Goal: Obtain resource: Download file/media

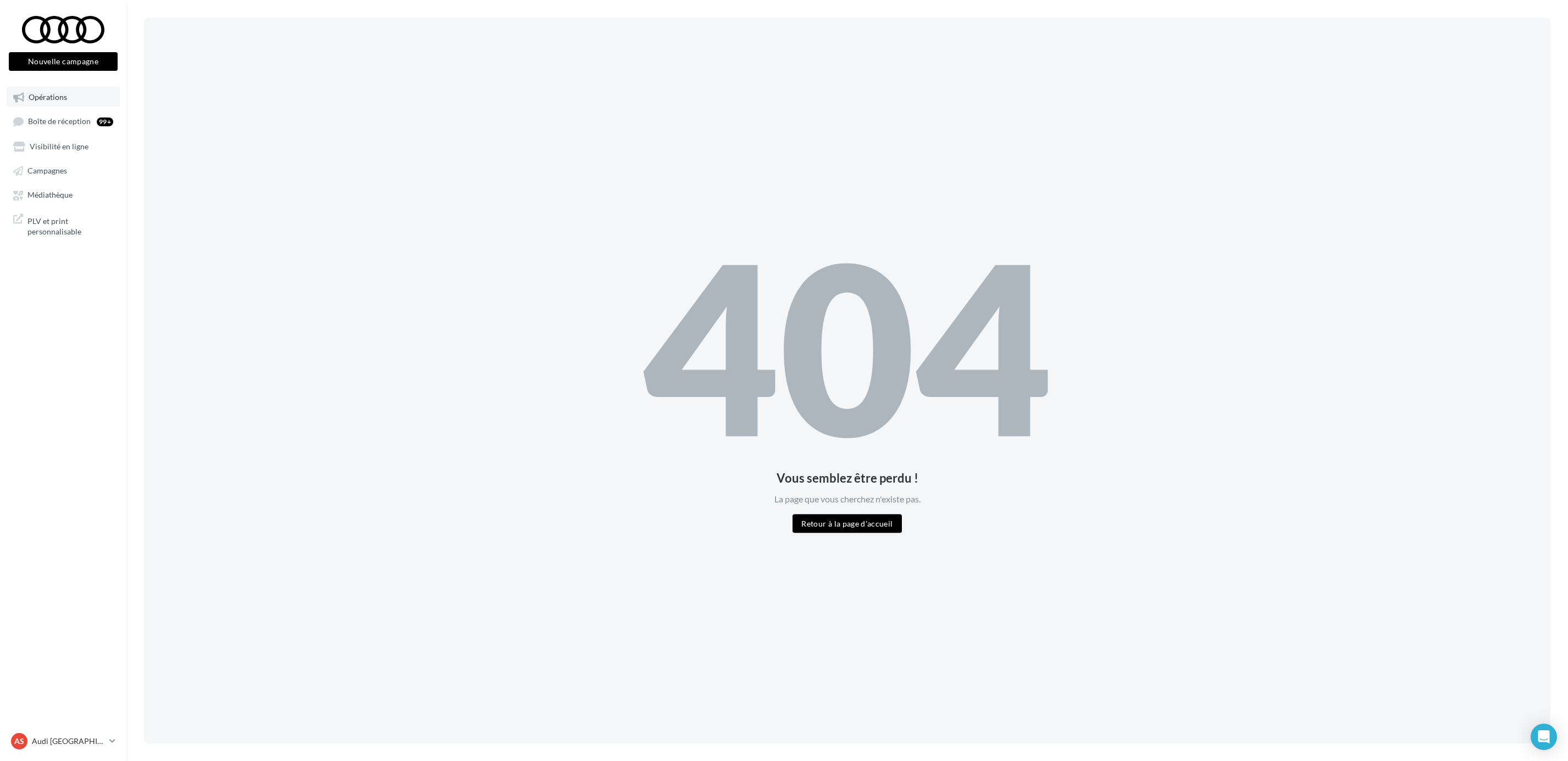
click at [63, 94] on span "Opérations" at bounding box center [48, 96] width 39 height 10
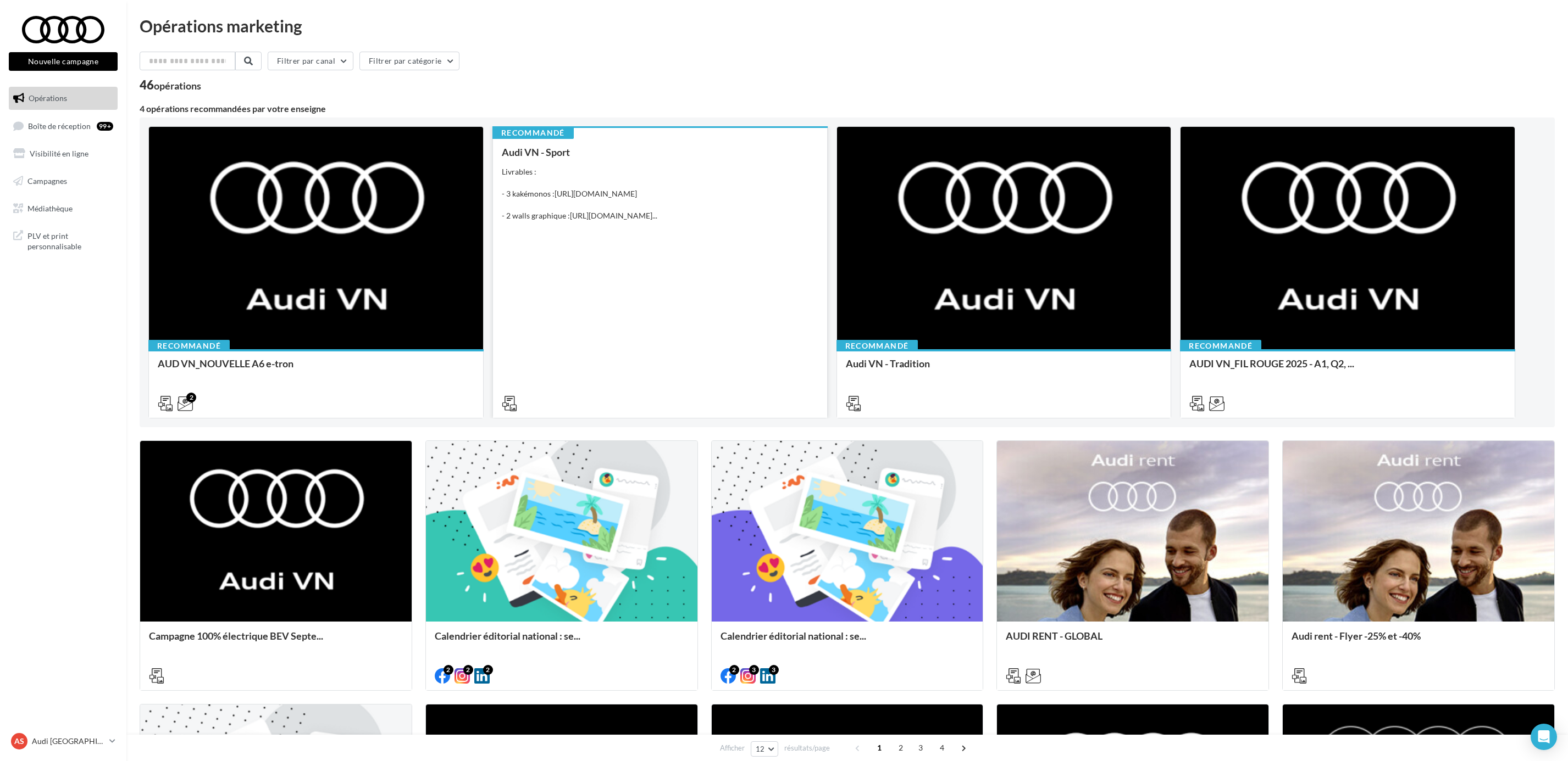
click at [676, 239] on div "Audi VN - Sport Livrables : - 3 kakémonos : https://audi.get-it-solutions.com/a…" at bounding box center [660, 277] width 317 height 261
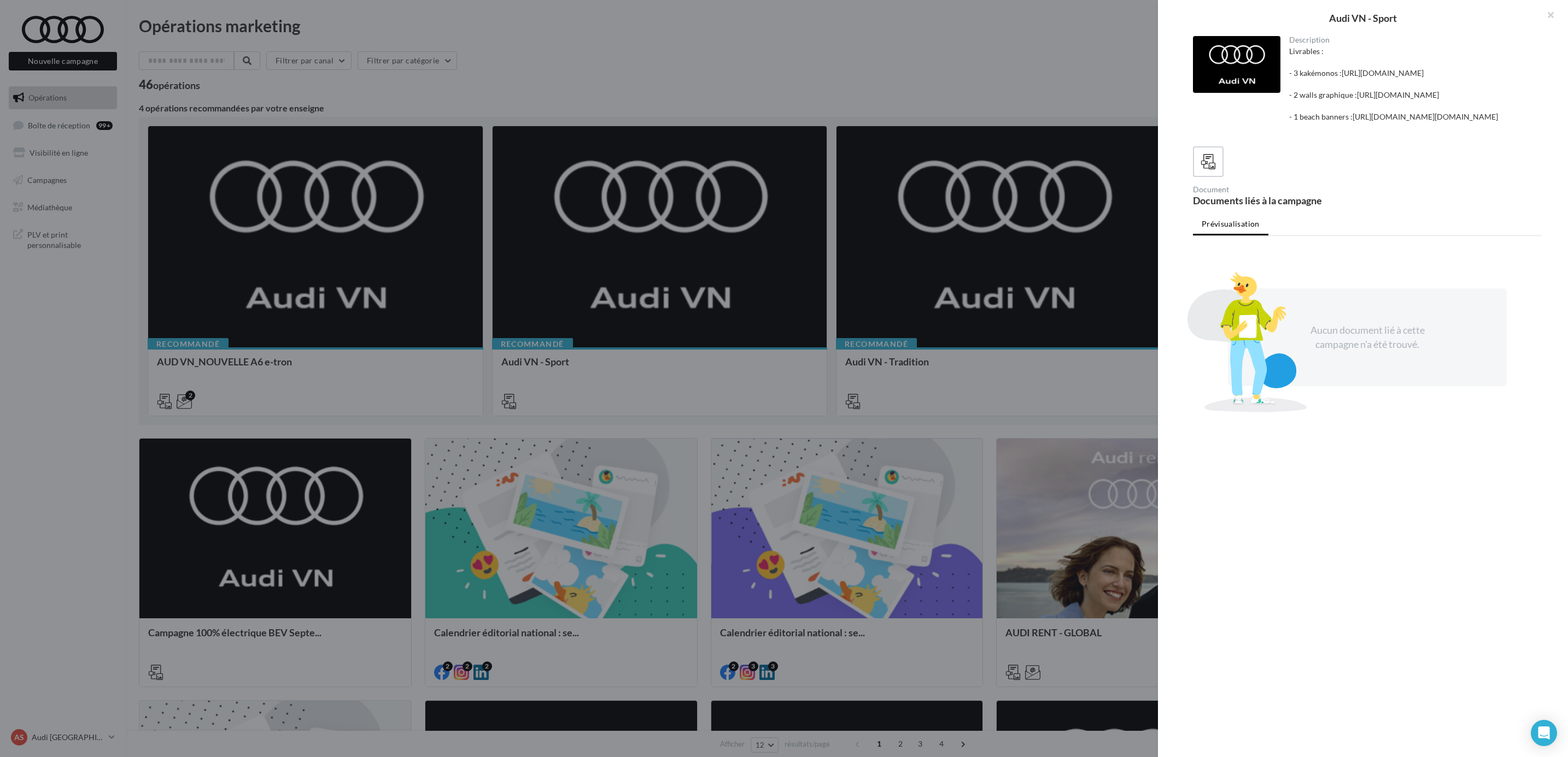
click at [734, 277] on div at bounding box center [784, 378] width 1568 height 757
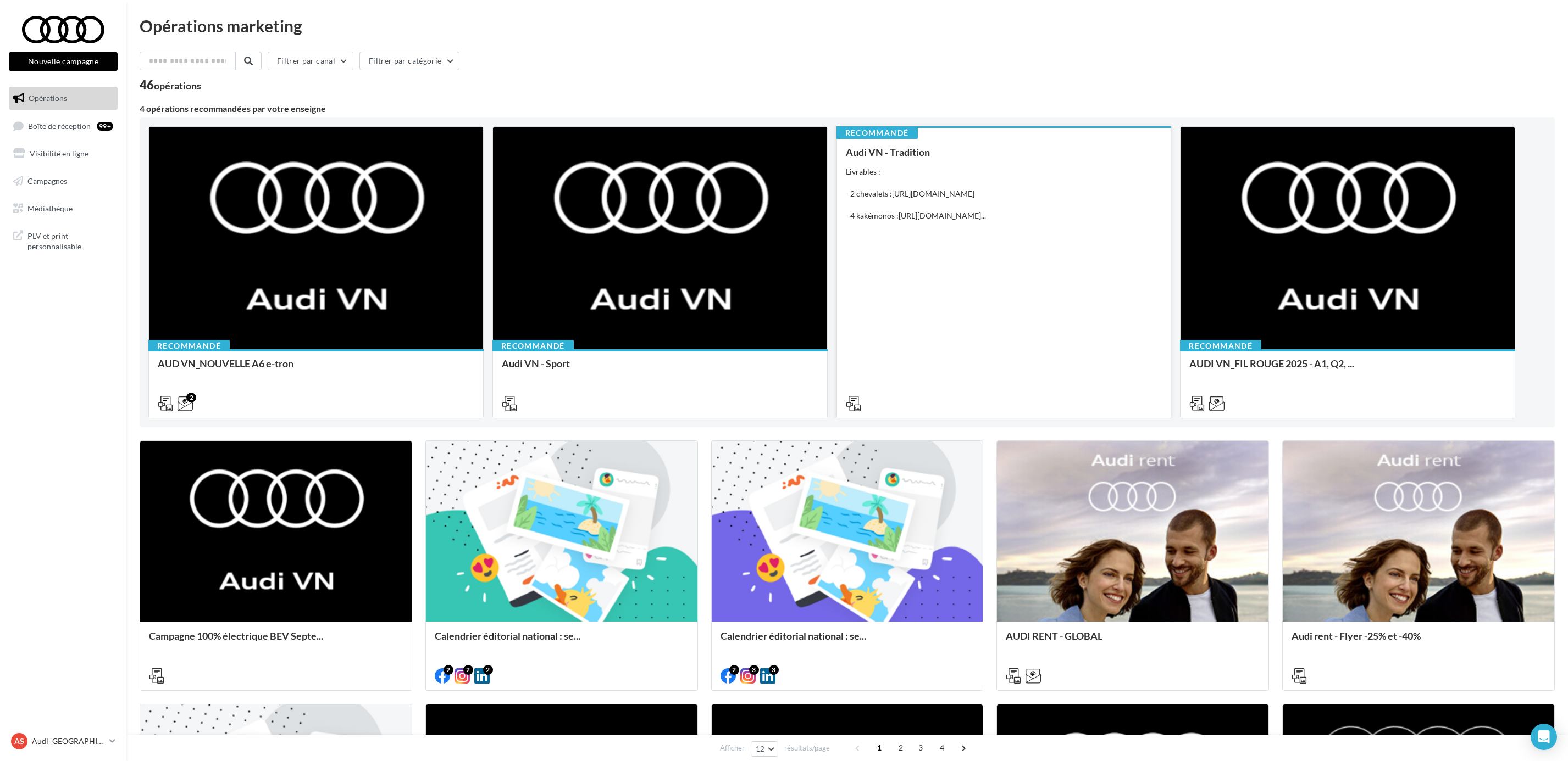
click at [985, 324] on div "Audi VN - Tradition Livrables : - 2 chevalets : https://audi.get-it-solutions.c…" at bounding box center [1004, 277] width 317 height 261
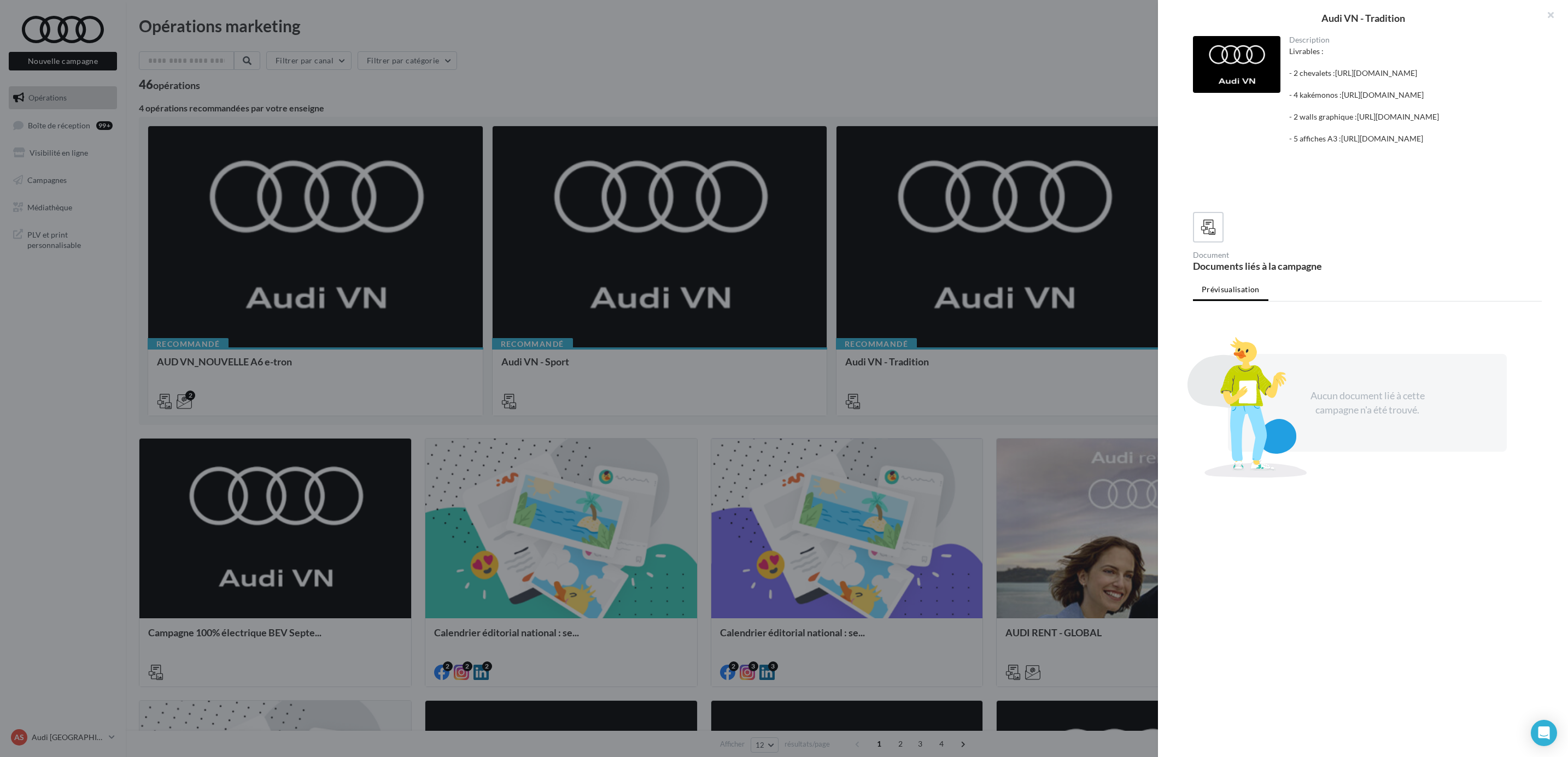
click at [1254, 301] on ul "Prévisualisation" at bounding box center [1367, 291] width 349 height 22
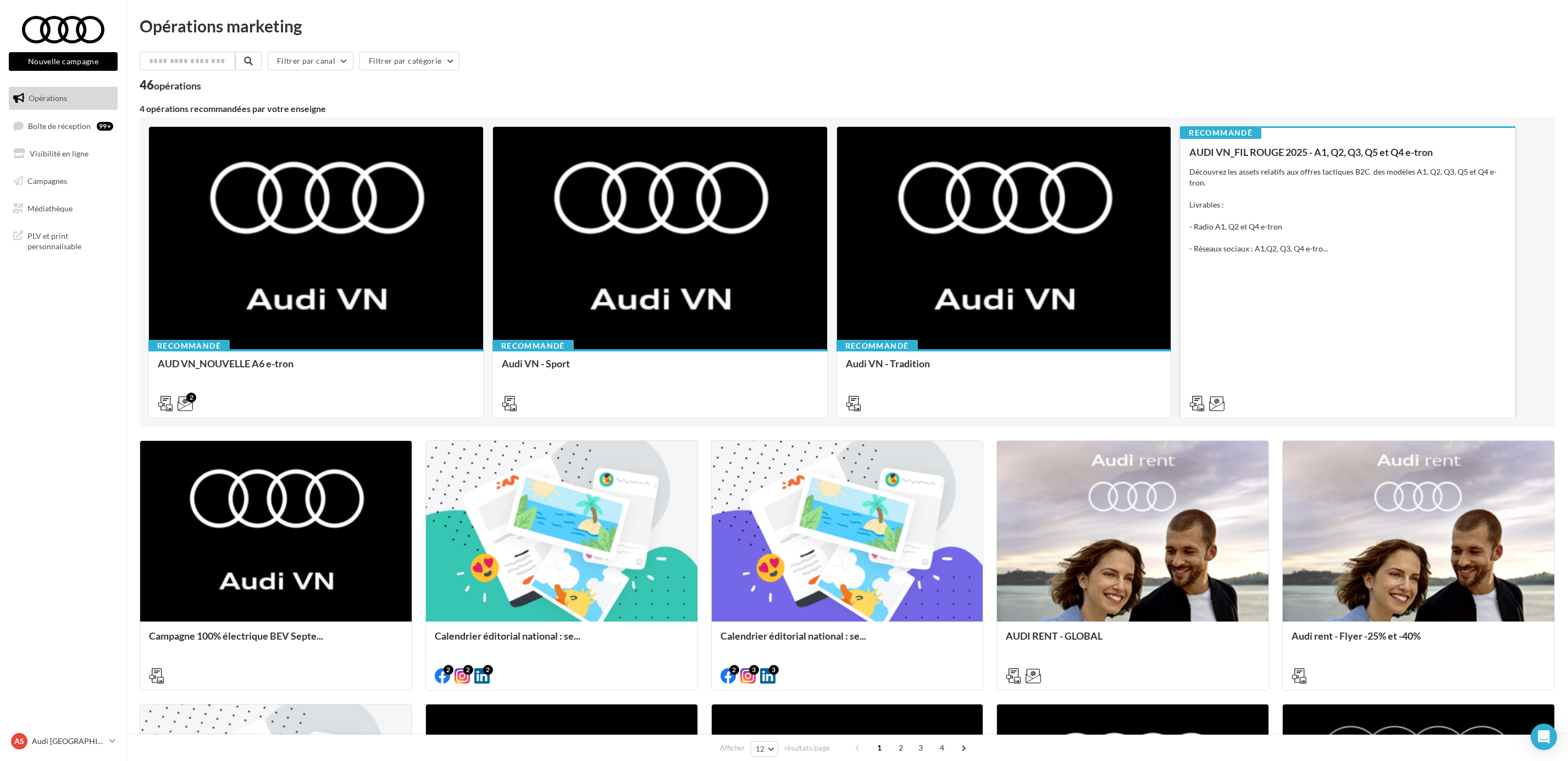
click at [1446, 199] on div "Découvrez les assets relatifs aux offres tactiques B2C des modèles A1, Q2, Q3, …" at bounding box center [1347, 210] width 317 height 88
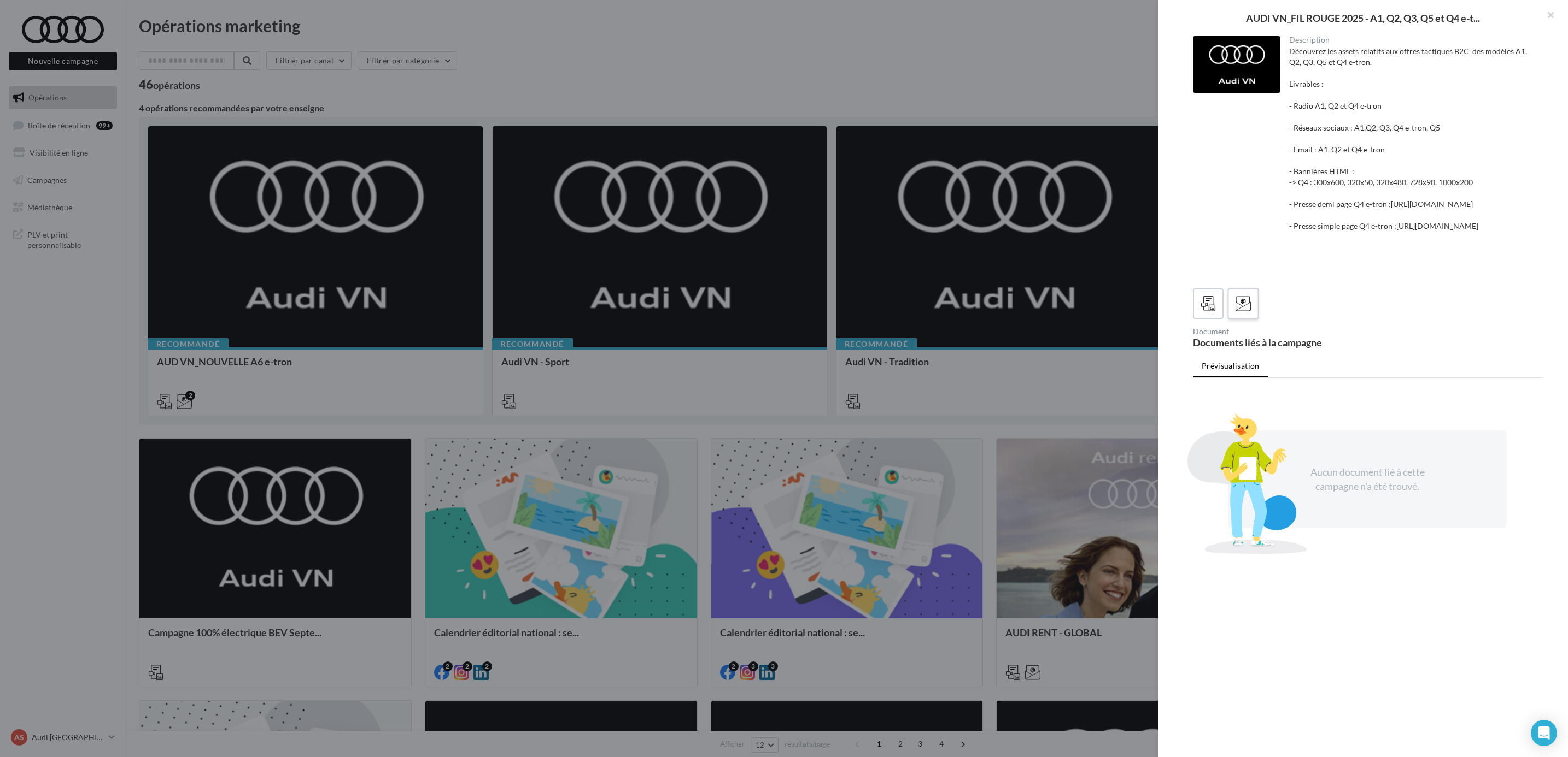
click at [1253, 319] on label at bounding box center [1243, 303] width 31 height 31
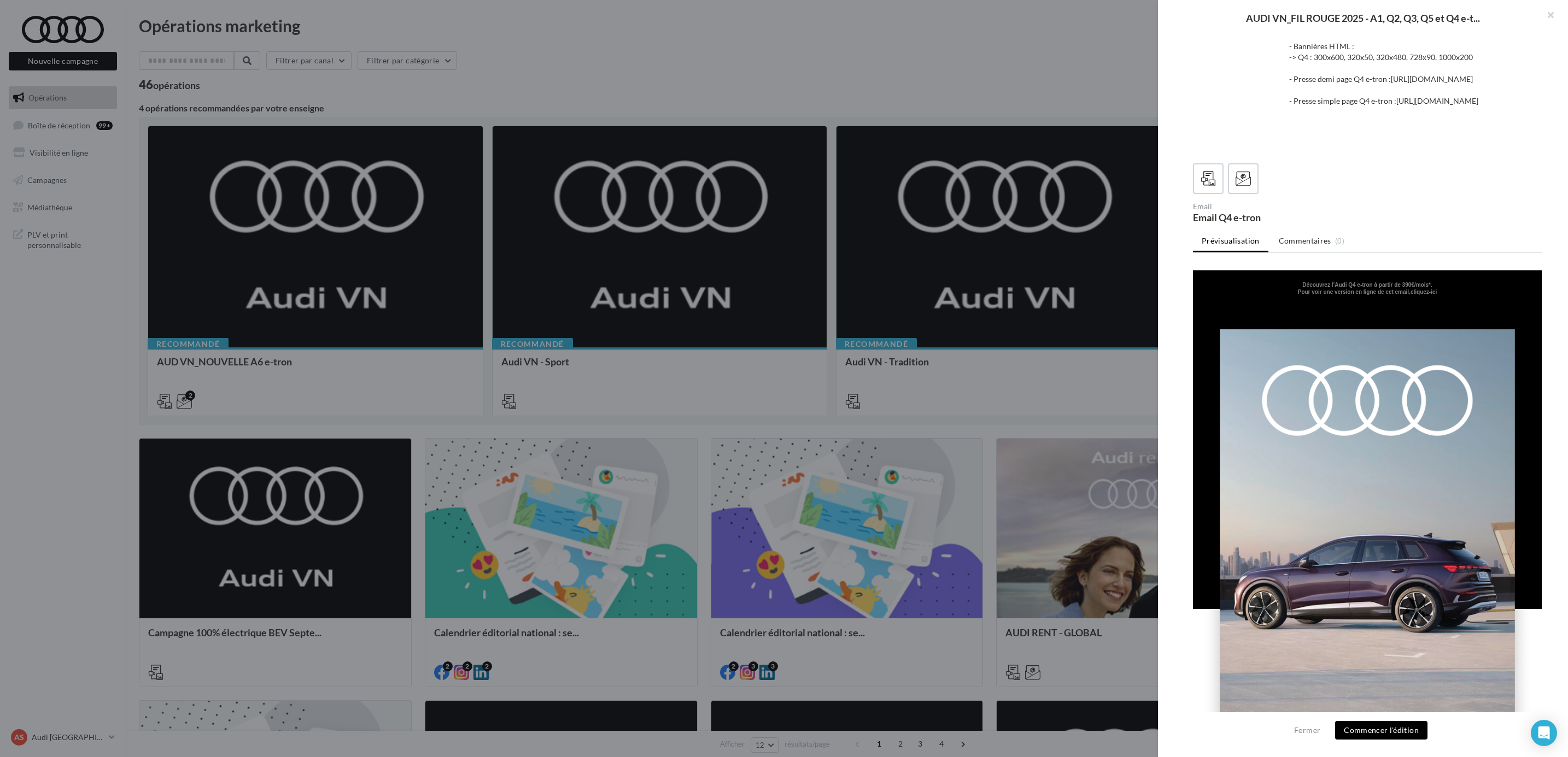
scroll to position [230, 0]
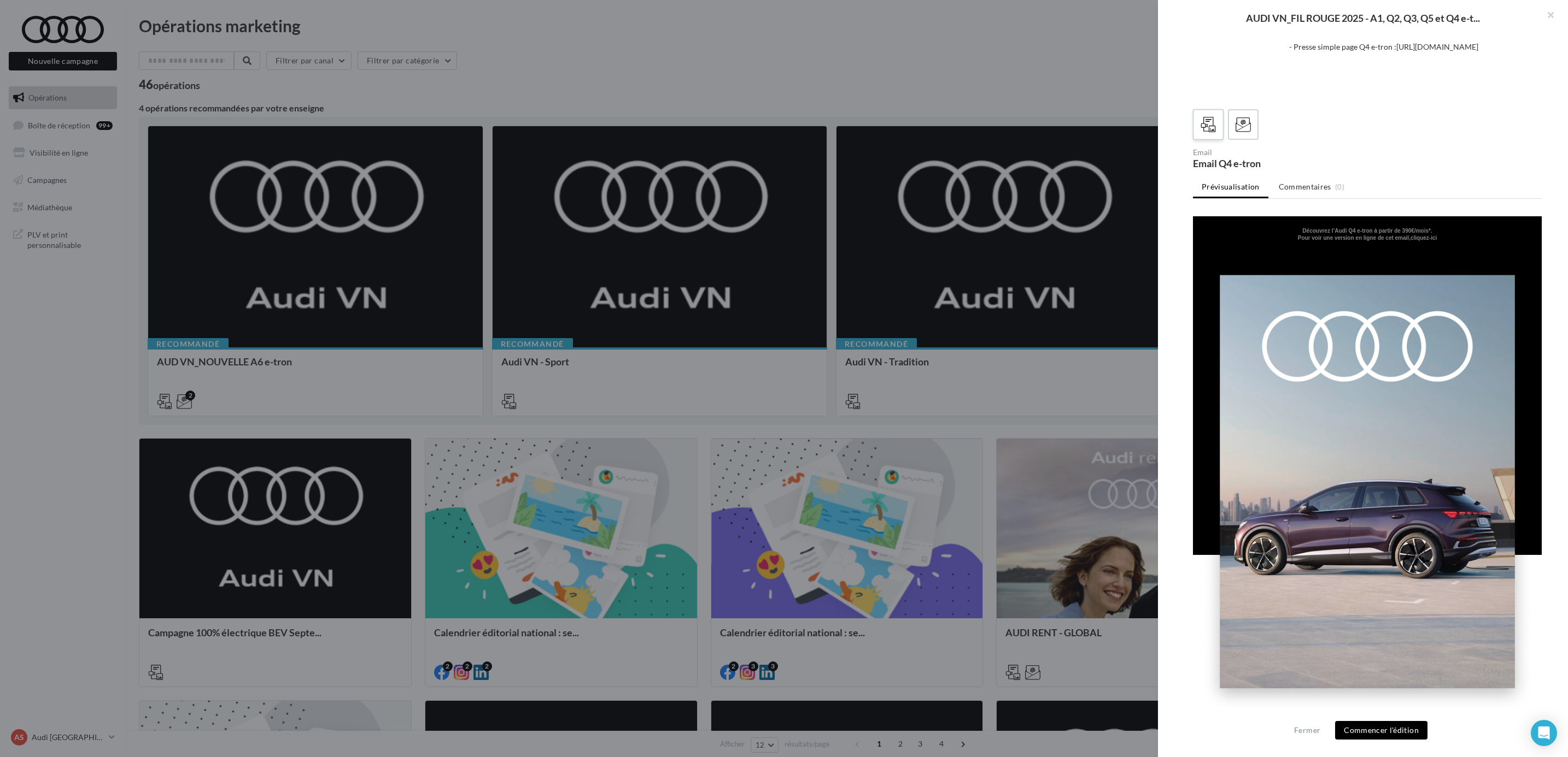
click at [1212, 117] on icon at bounding box center [1208, 125] width 16 height 16
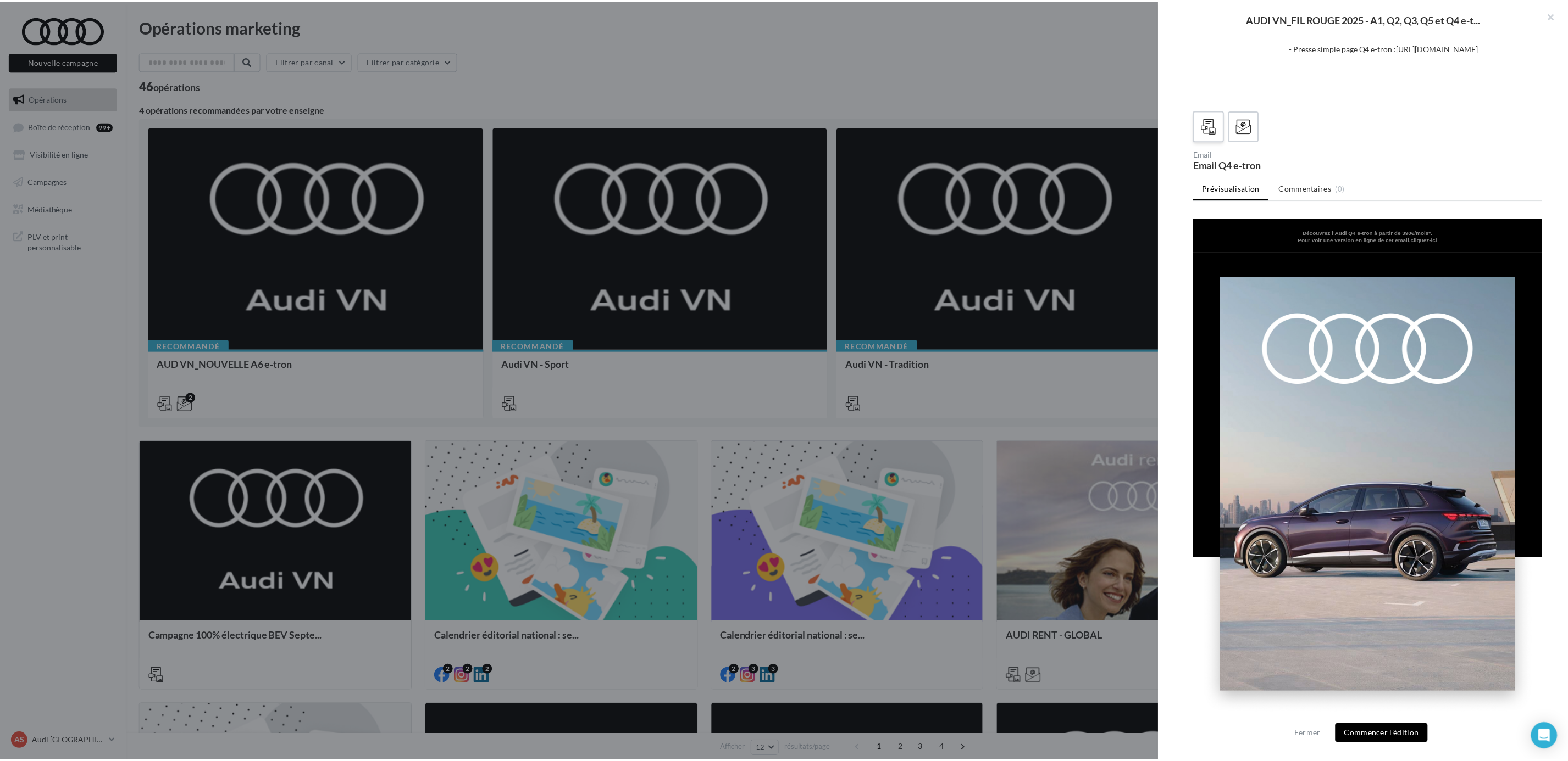
scroll to position [0, 0]
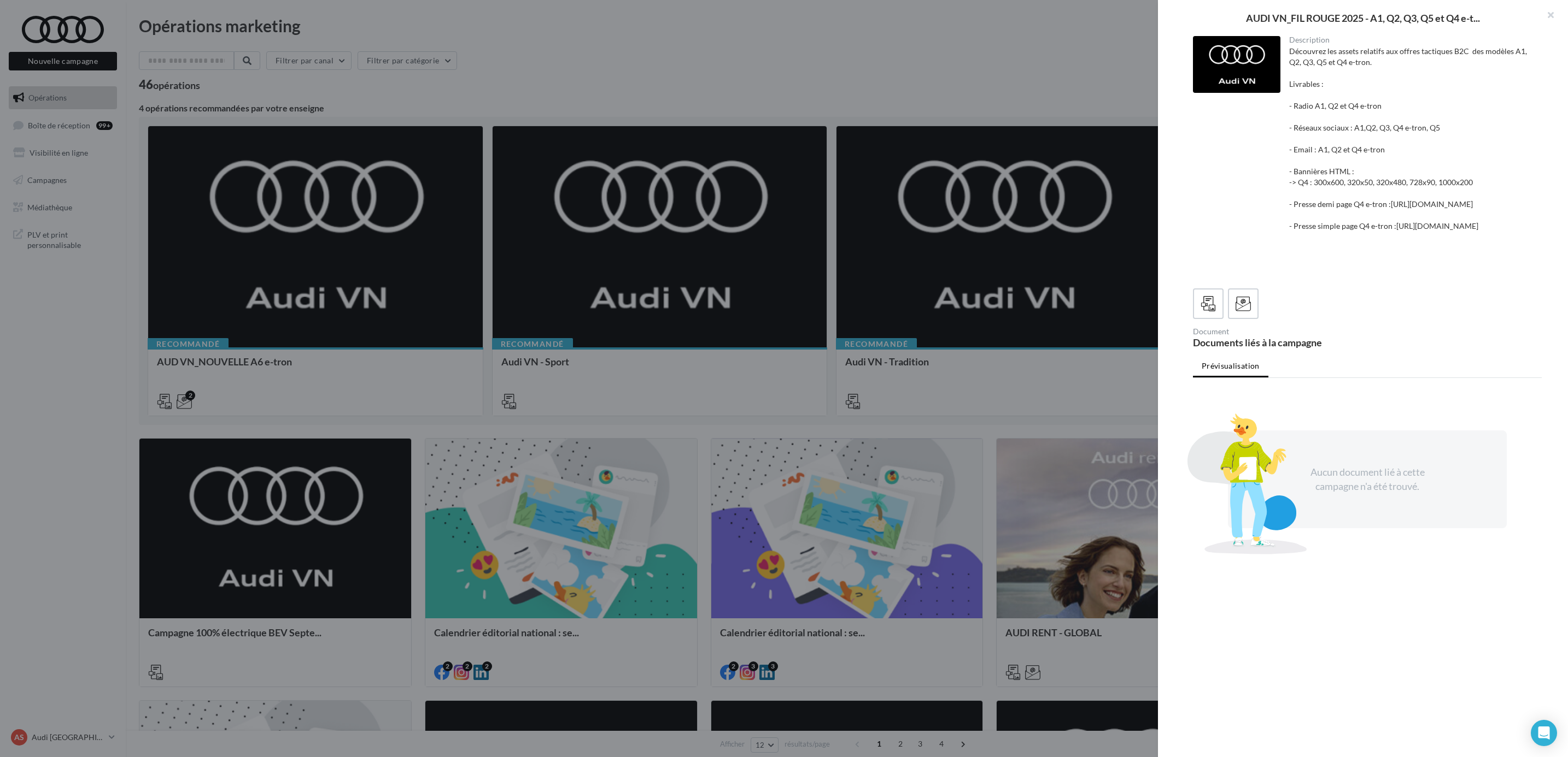
click at [1391, 125] on div "Découvrez les assets relatifs aux offres tactiques B2C des modèles A1, Q2, Q3, …" at bounding box center [1411, 161] width 245 height 230
click at [1289, 131] on div "Découvrez les assets relatifs aux offres tactiques B2C des modèles A1, Q2, Q3, …" at bounding box center [1411, 161] width 245 height 230
click at [1319, 127] on div "Découvrez les assets relatifs aux offres tactiques B2C des modèles A1, Q2, Q3, …" at bounding box center [1411, 161] width 245 height 230
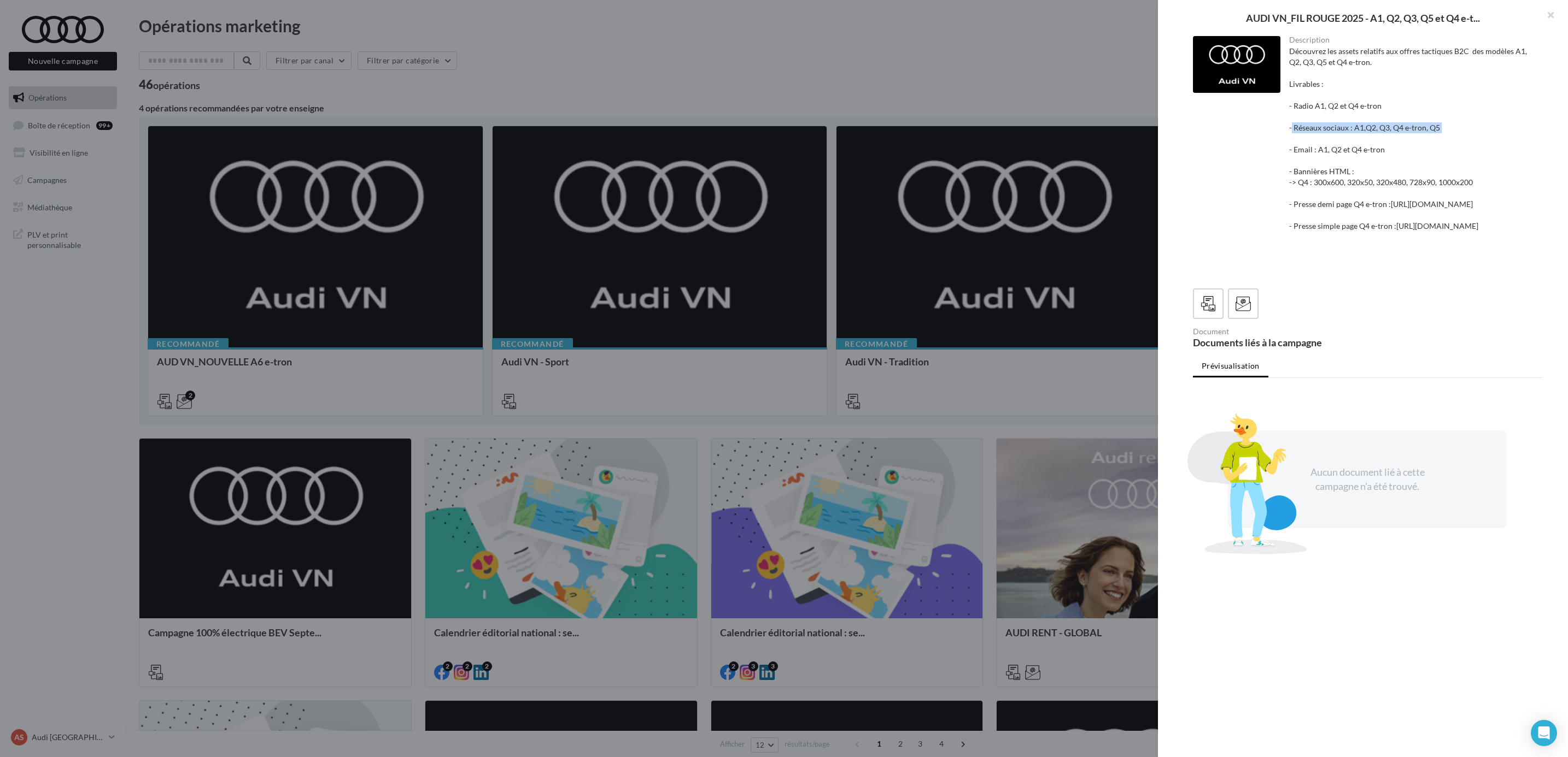
drag, startPoint x: 1319, startPoint y: 127, endPoint x: 1459, endPoint y: 127, distance: 140.0
click at [1459, 127] on div "Découvrez les assets relatifs aux offres tactiques B2C des modèles A1, Q2, Q3, …" at bounding box center [1411, 161] width 245 height 230
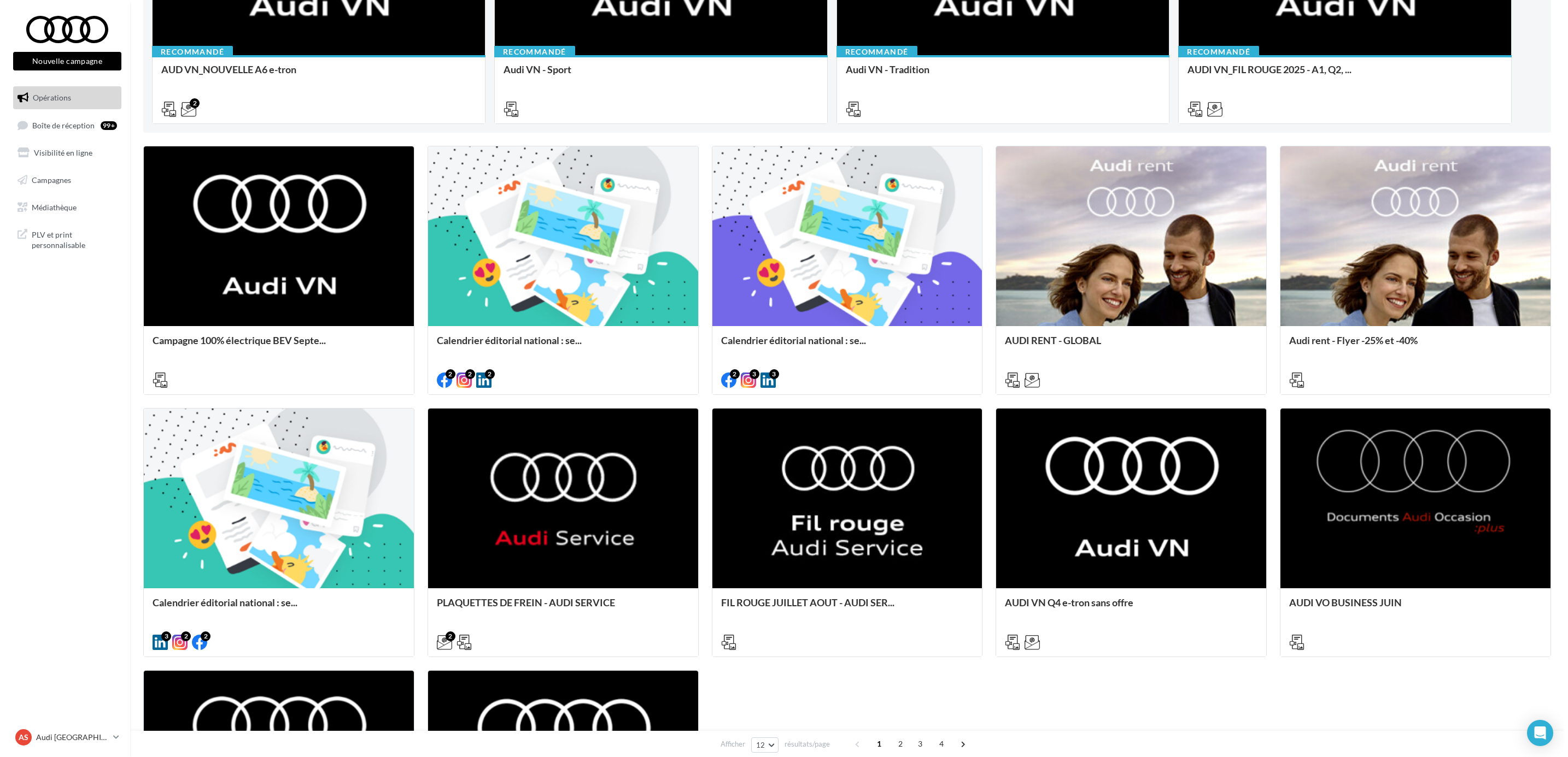
scroll to position [328, 0]
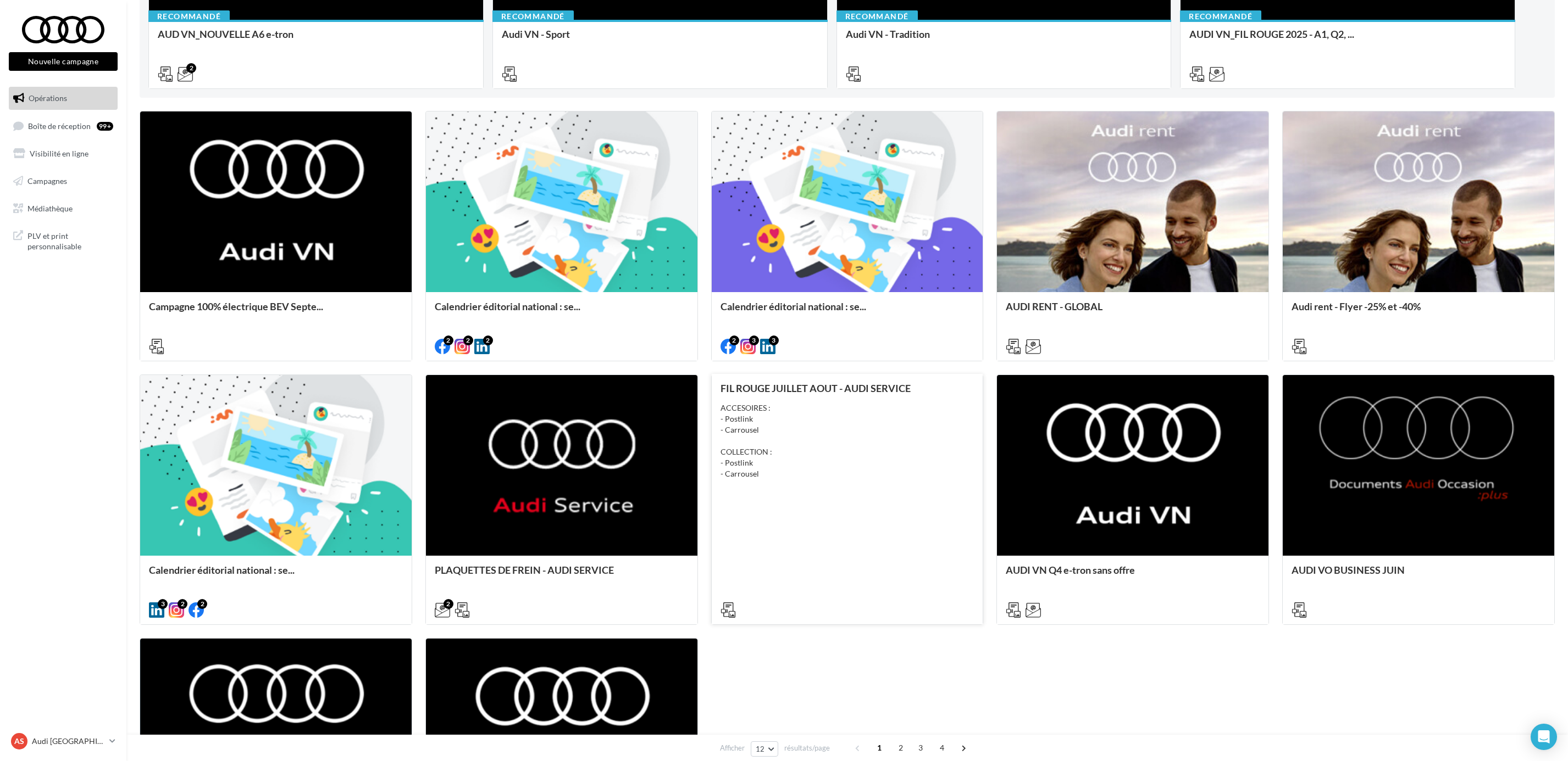
click at [879, 436] on div "ACCESOIRES : - Postlink - Carrousel COLLECTION : - Postlink - Carrousel" at bounding box center [847, 441] width 254 height 77
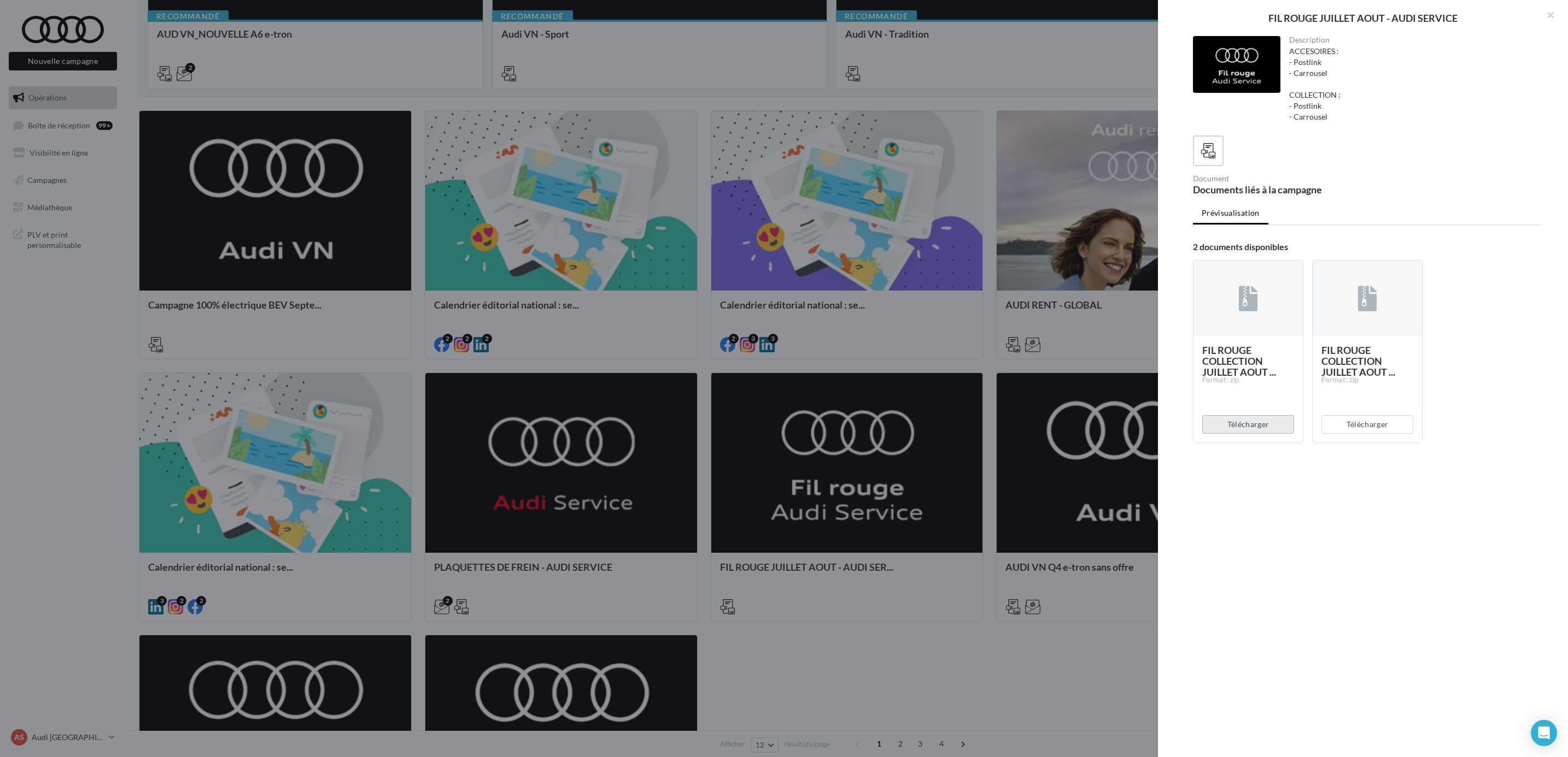
click at [1268, 424] on button "Télécharger" at bounding box center [1247, 424] width 92 height 19
click at [1204, 148] on icon at bounding box center [1208, 151] width 16 height 16
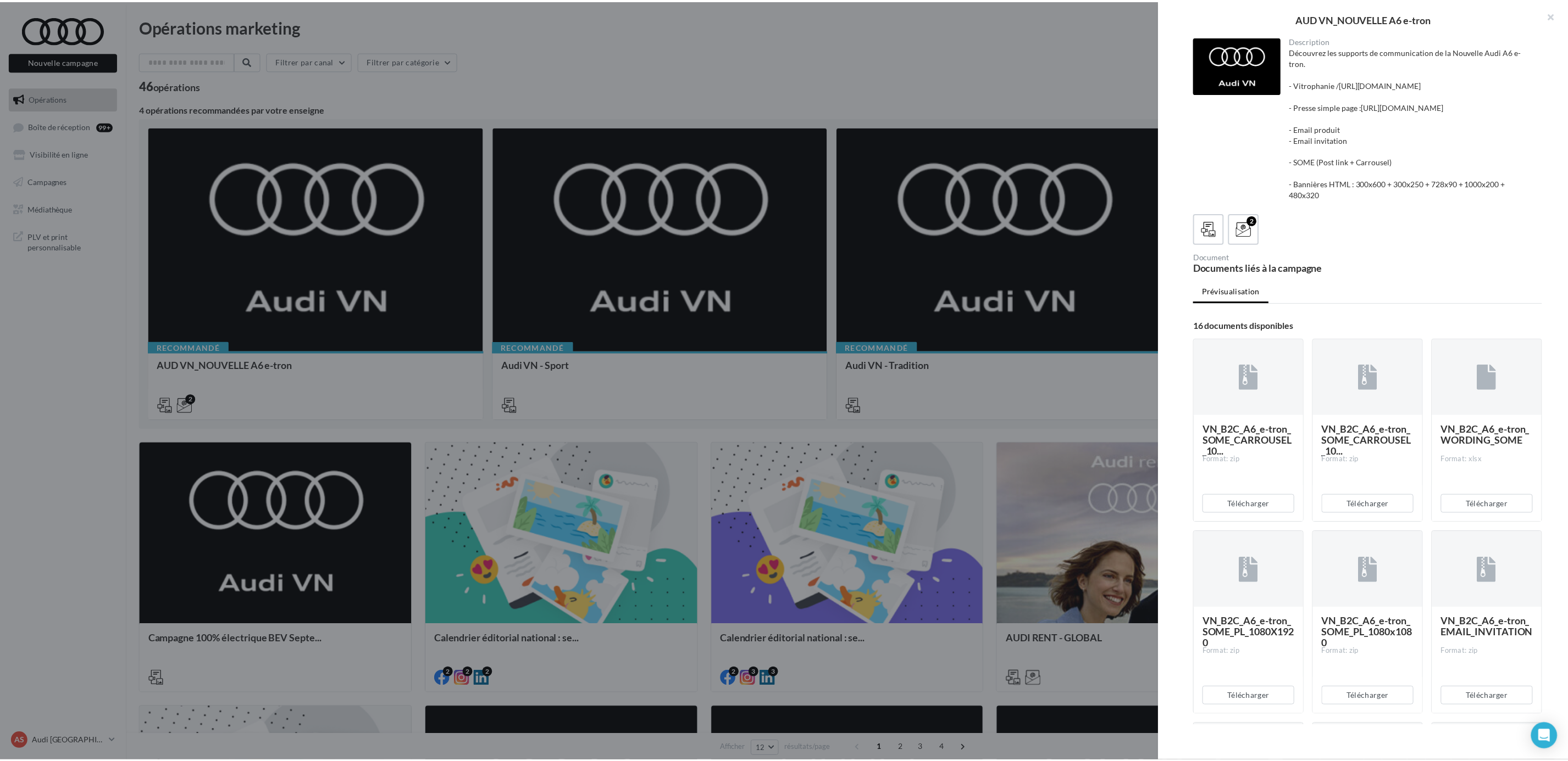
scroll to position [247, 0]
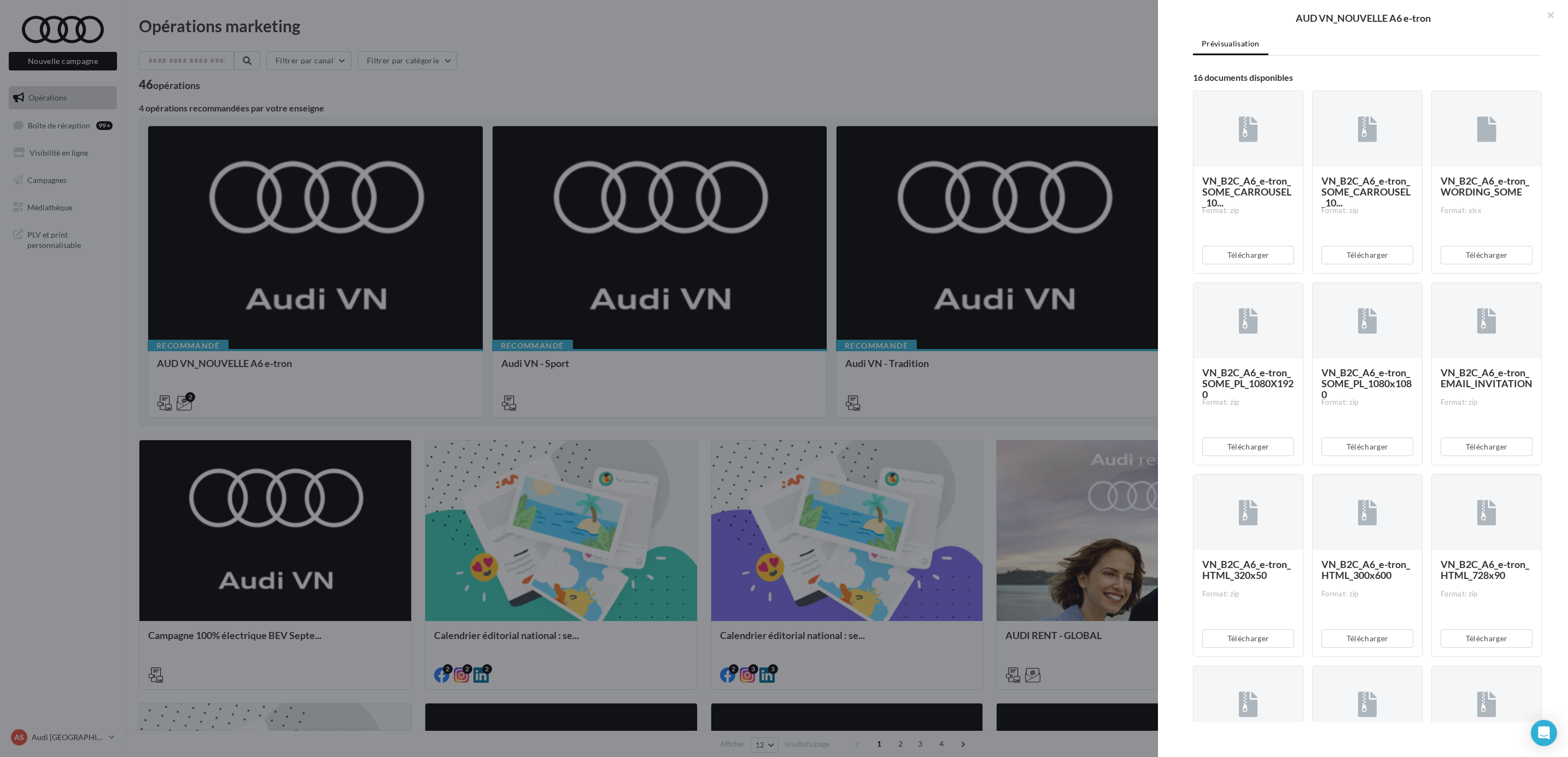
click at [834, 66] on div at bounding box center [784, 378] width 1568 height 757
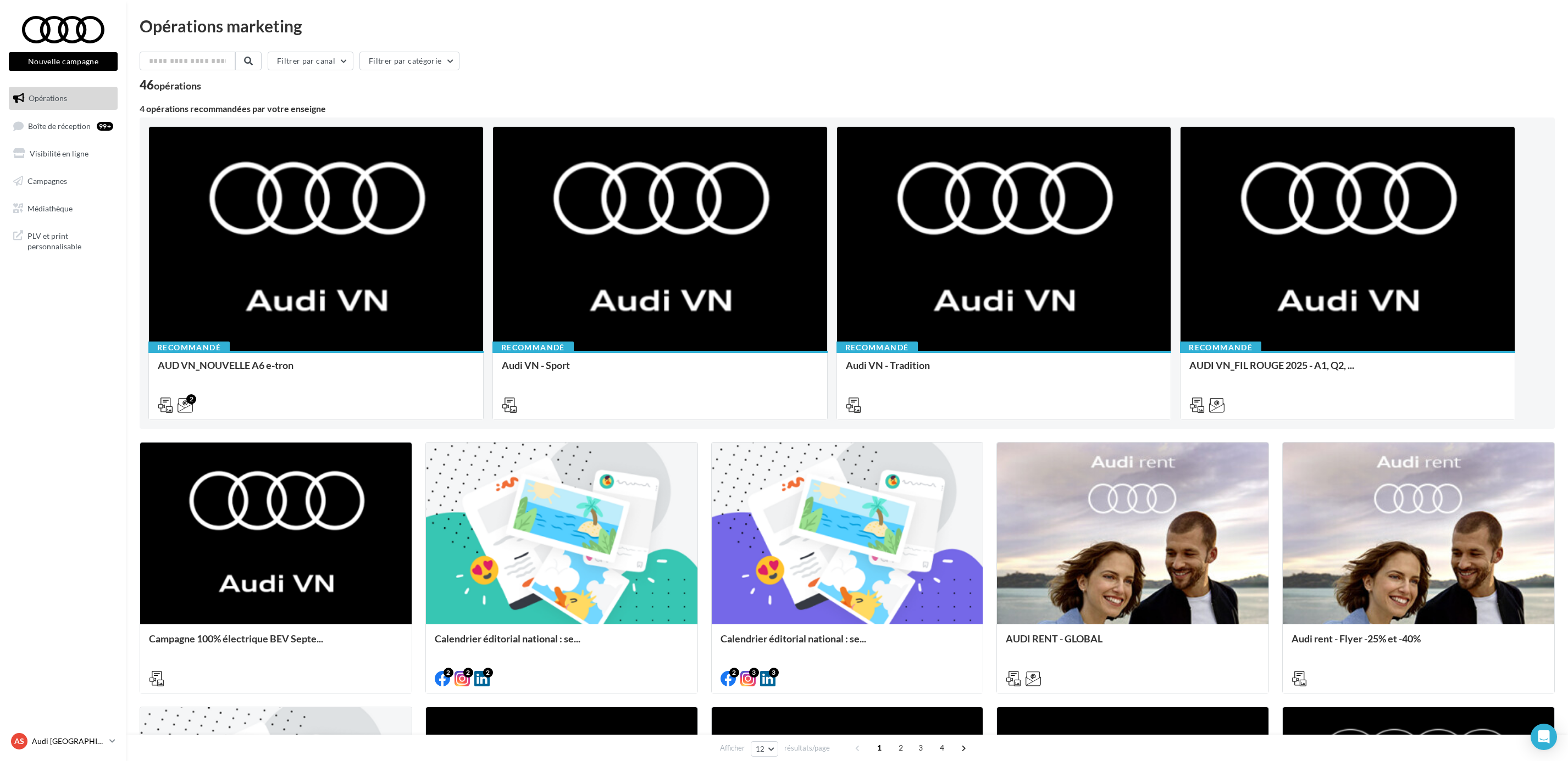
click at [84, 747] on div "AS Audi STRASBOURG audi-stra-sch" at bounding box center [58, 742] width 94 height 17
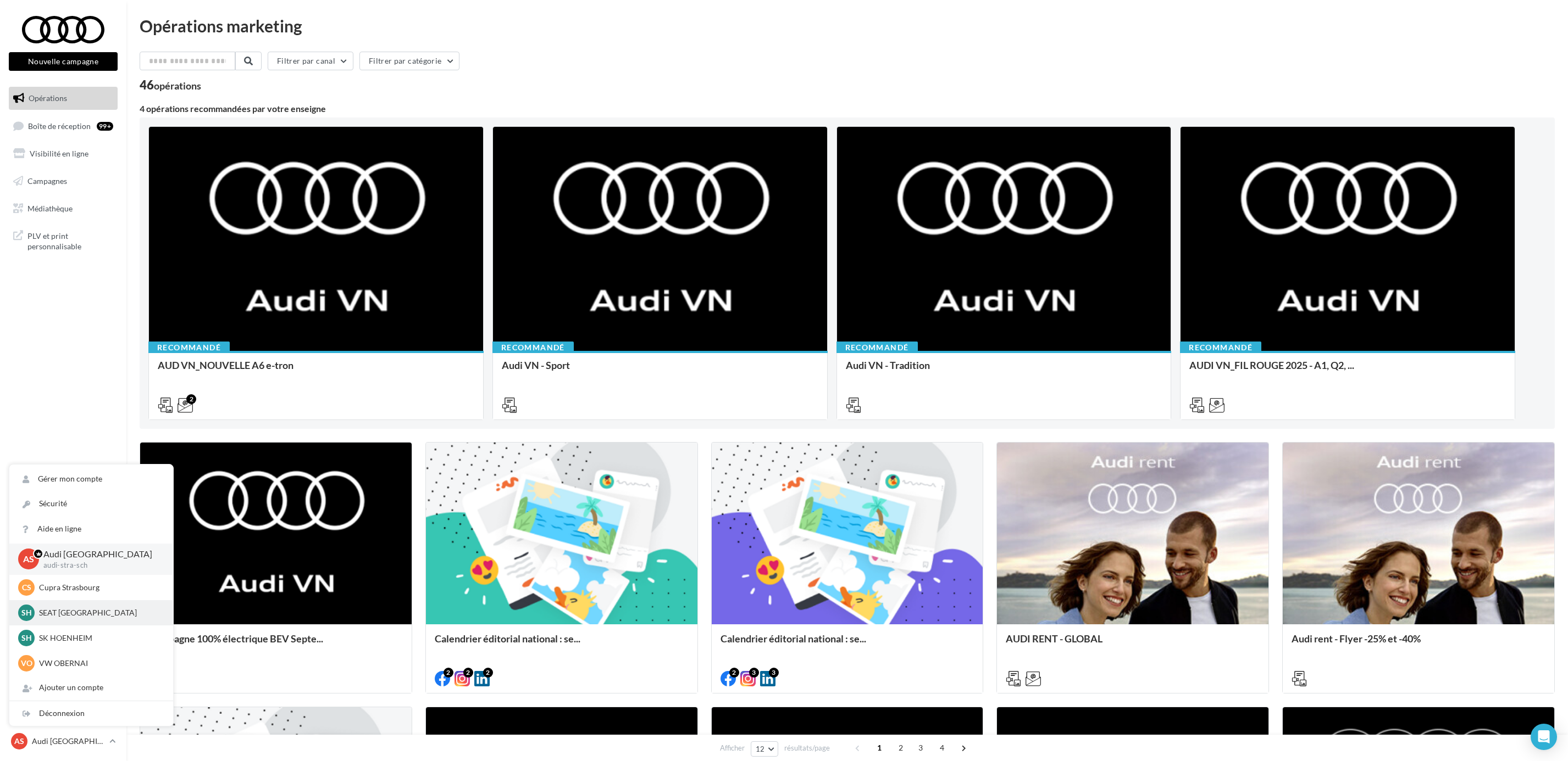
click at [79, 613] on p "SEAT [GEOGRAPHIC_DATA]" at bounding box center [100, 612] width 121 height 11
